Goal: Transaction & Acquisition: Register for event/course

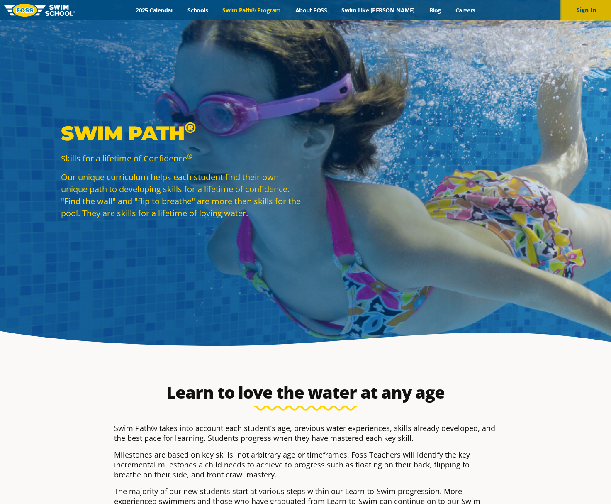
click at [585, 13] on button "Sign In" at bounding box center [587, 10] width 50 height 20
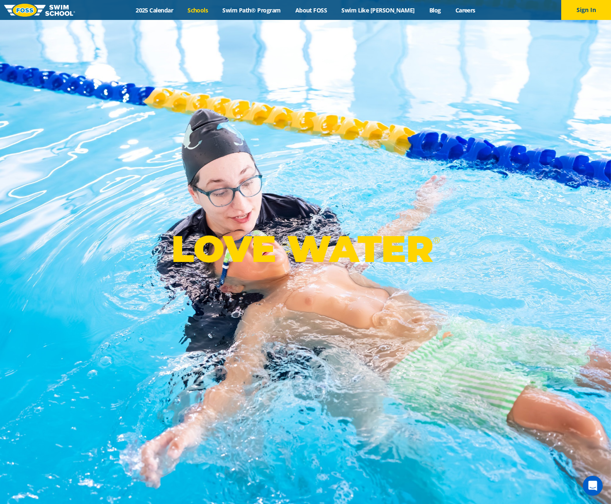
click at [215, 11] on link "Schools" at bounding box center [198, 10] width 35 height 8
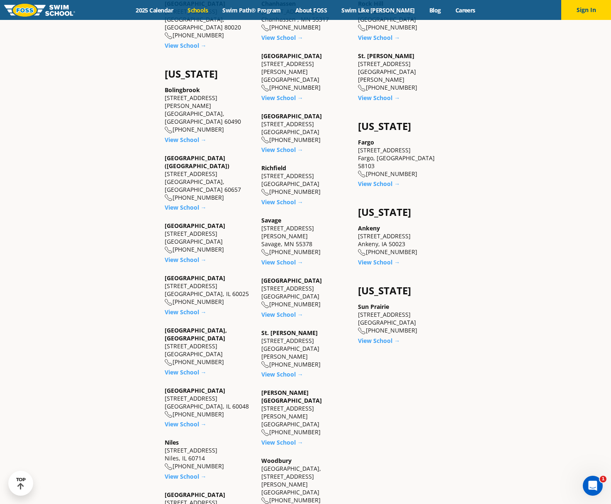
scroll to position [717, 0]
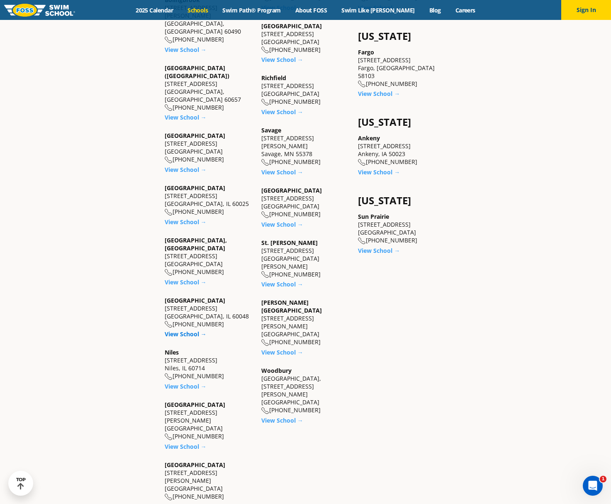
click at [193, 330] on link "View School →" at bounding box center [186, 334] width 42 height 8
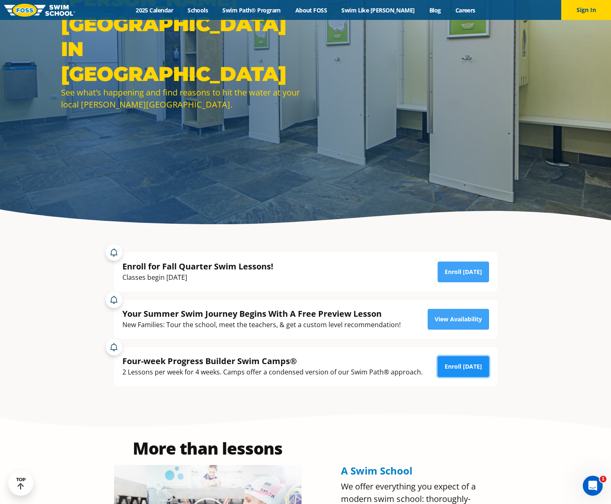
click at [449, 366] on link "Enroll Today" at bounding box center [463, 366] width 51 height 21
